Goal: Task Accomplishment & Management: Manage account settings

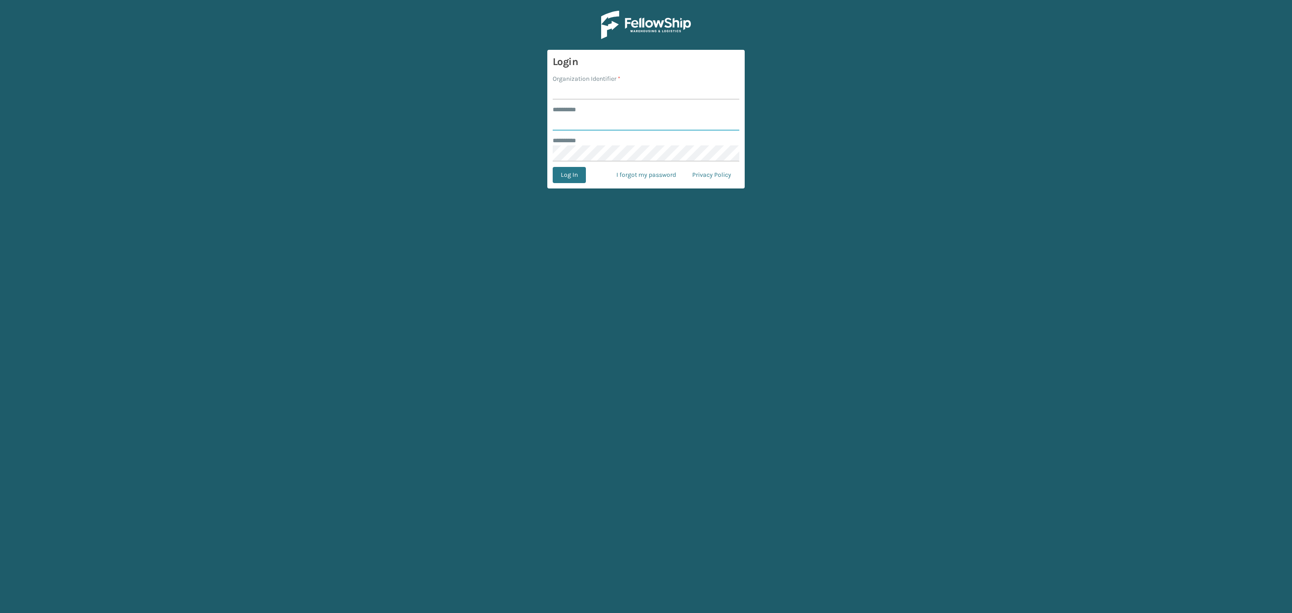
type input "*****"
click at [654, 96] on input "Organization Identifier *" at bounding box center [646, 91] width 187 height 16
drag, startPoint x: 587, startPoint y: 89, endPoint x: 587, endPoint y: 97, distance: 8.1
click at [587, 89] on input "Organization Identifier *" at bounding box center [646, 91] width 187 height 16
type input "SleepGeekz"
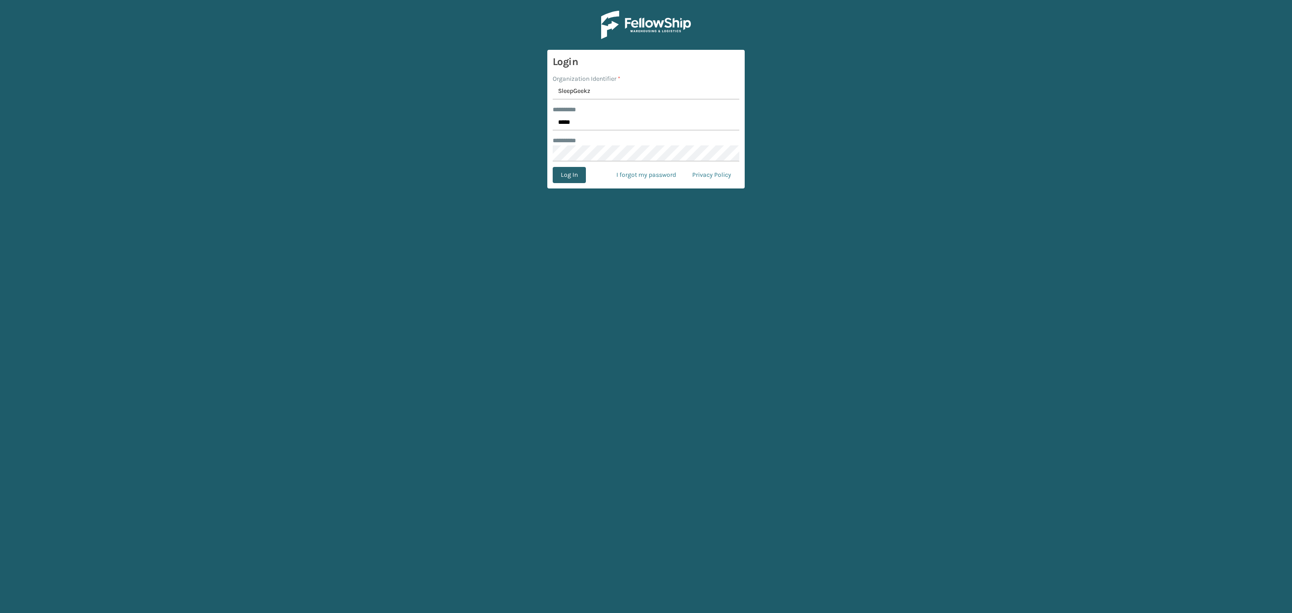
click at [562, 175] on button "Log In" at bounding box center [569, 175] width 33 height 16
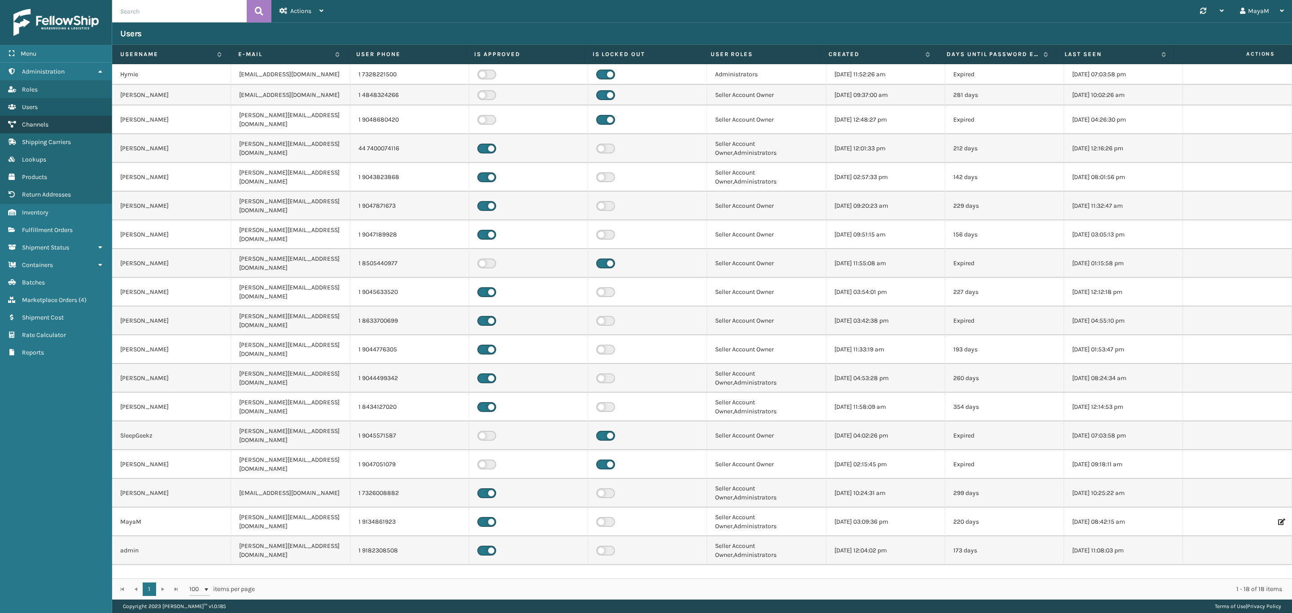
click at [38, 121] on span "Channels" at bounding box center [35, 125] width 26 height 8
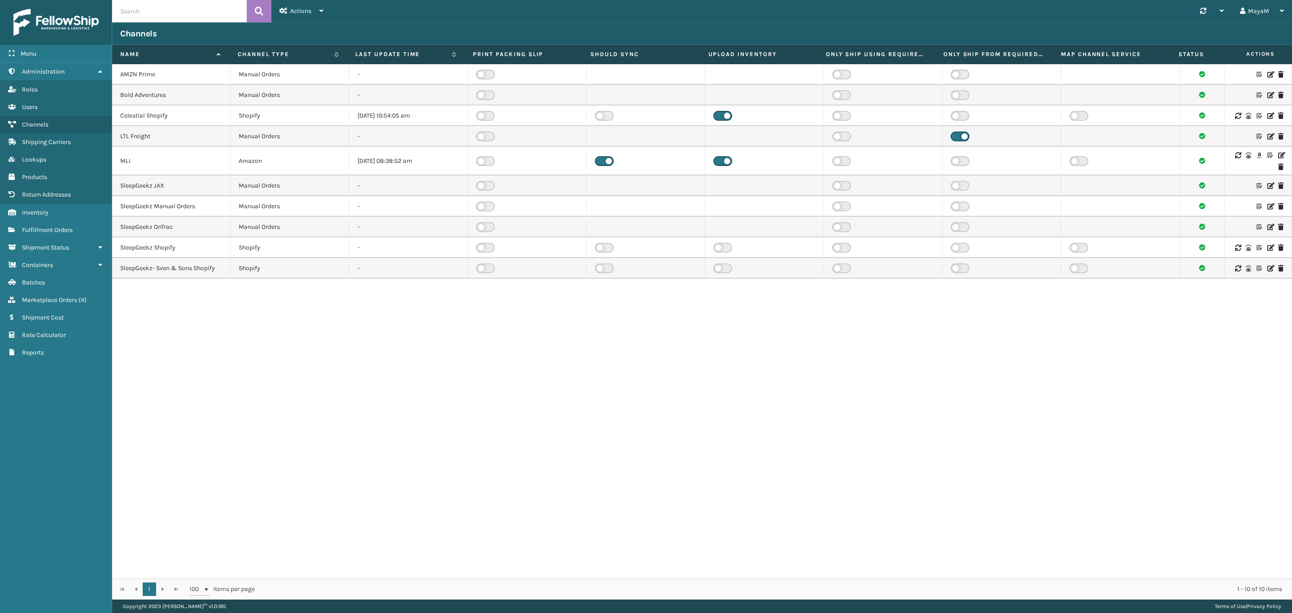
click at [1278, 155] on icon at bounding box center [1280, 155] width 5 height 6
